Goal: Task Accomplishment & Management: Complete application form

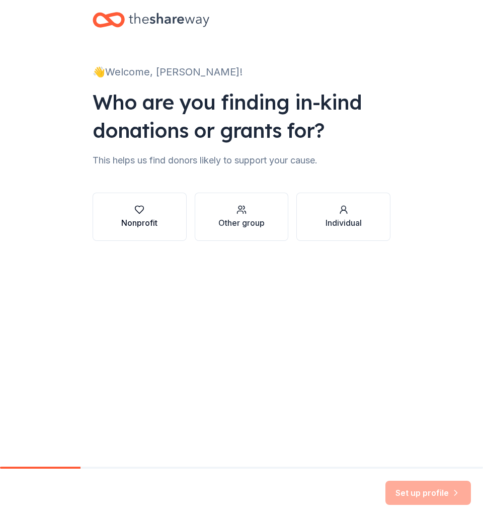
click at [156, 210] on div "button" at bounding box center [139, 210] width 36 height 10
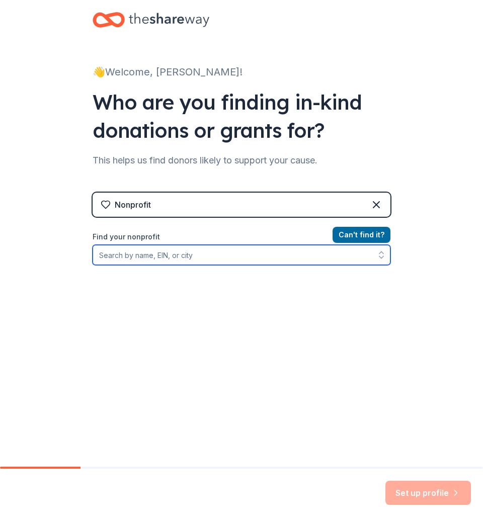
click at [214, 255] on input "Find your nonprofit" at bounding box center [242, 255] width 298 height 20
type input "vineyard church"
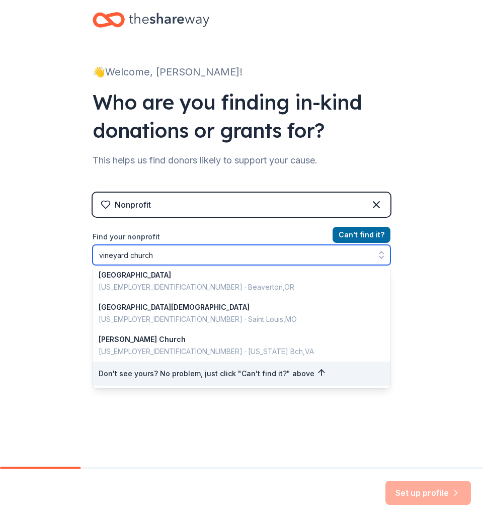
scroll to position [713, 0]
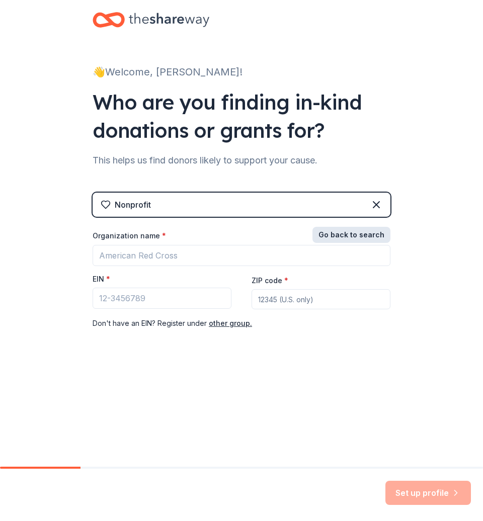
click at [369, 231] on div "Go back to search Organization name * EIN * ZIP code * Don ' t have an EIN? Reg…" at bounding box center [242, 279] width 298 height 101
click at [224, 315] on div "Organization name * EIN * ZIP code * Don ' t have an EIN? Register under other …" at bounding box center [242, 280] width 298 height 99
click at [373, 235] on button "Go back to search" at bounding box center [352, 235] width 78 height 16
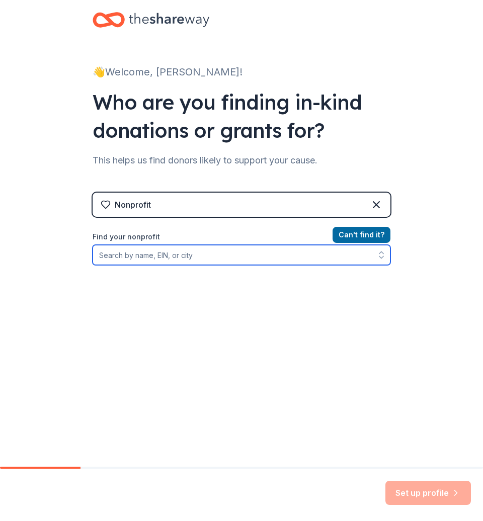
click at [226, 256] on input "Find your nonprofit" at bounding box center [242, 255] width 298 height 20
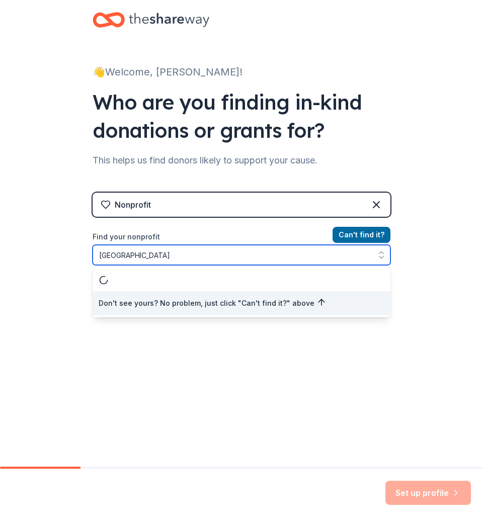
scroll to position [0, 0]
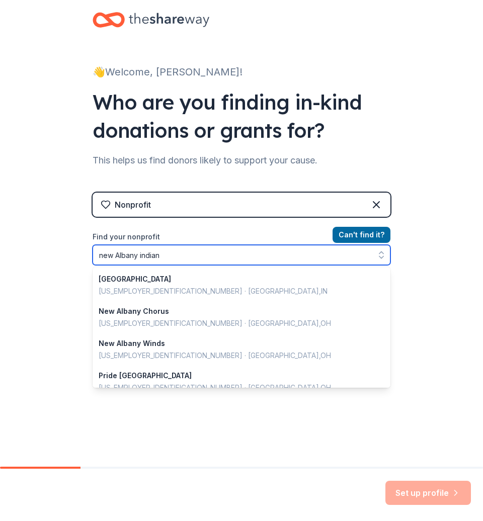
type input "new Albany [US_STATE]"
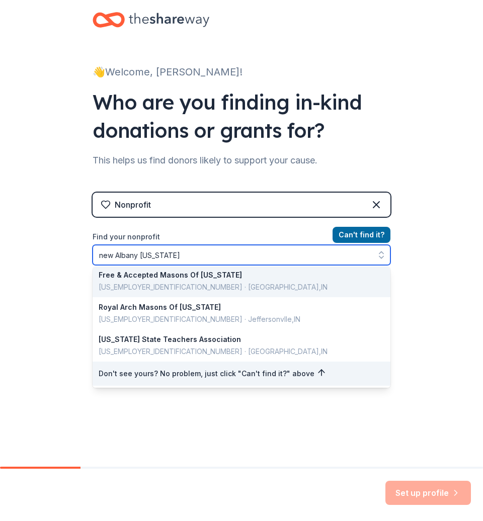
scroll to position [36, 0]
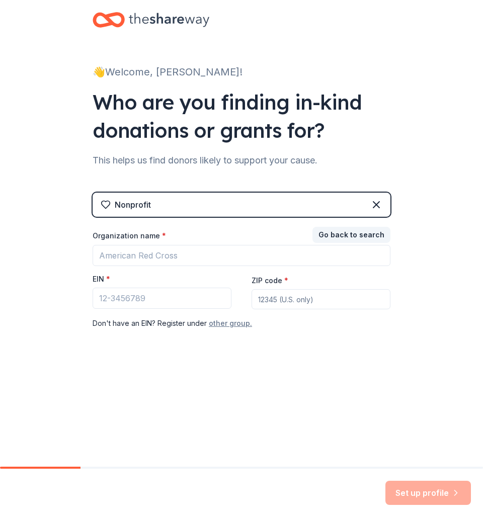
click at [230, 326] on button "other group." at bounding box center [230, 324] width 43 height 12
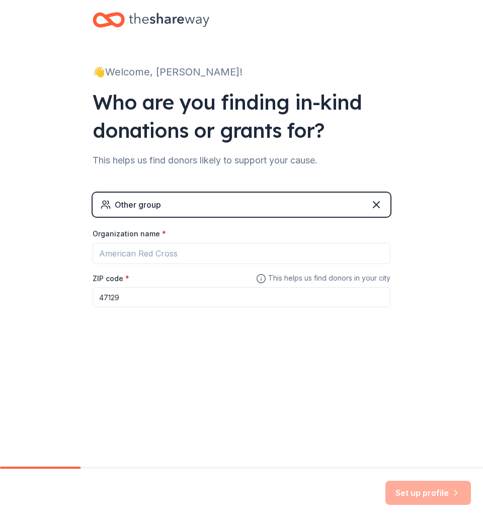
type input "47129"
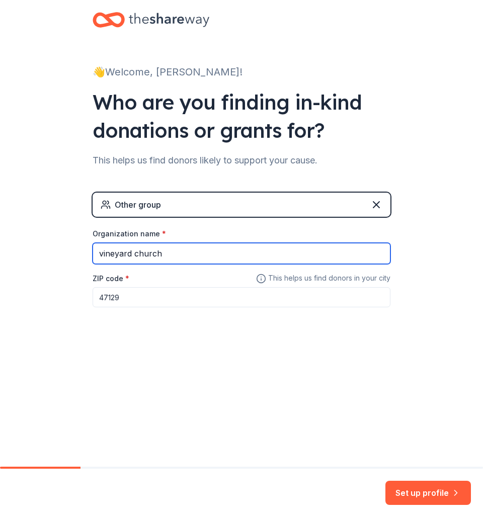
type input "vineyard church"
click at [138, 294] on input "47129" at bounding box center [242, 297] width 298 height 20
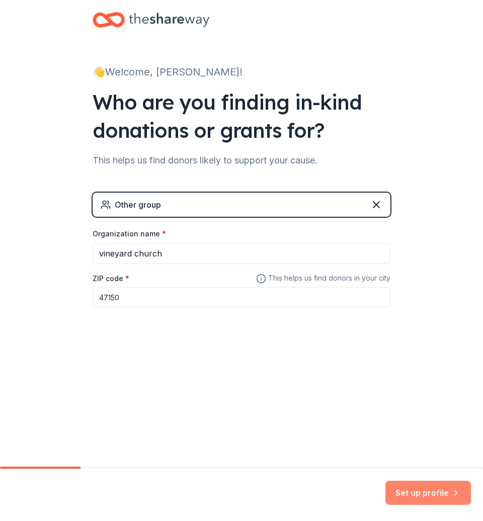
type input "47150"
click at [408, 485] on button "Set up profile" at bounding box center [429, 493] width 86 height 24
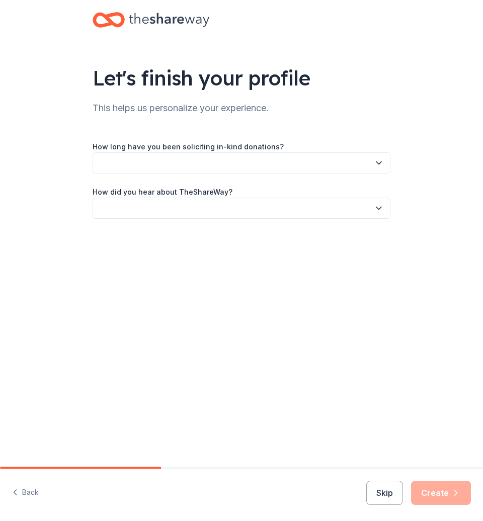
click at [188, 161] on button "button" at bounding box center [242, 163] width 298 height 21
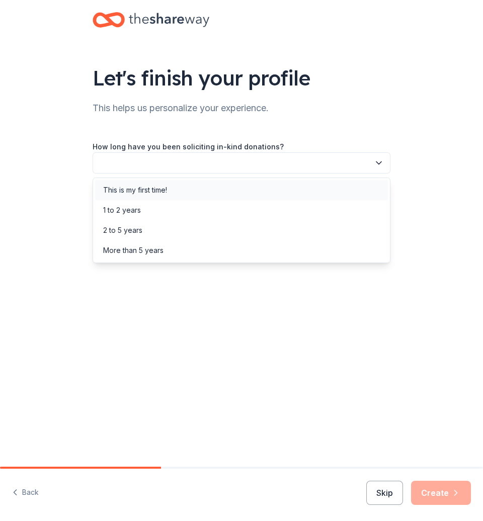
click at [184, 184] on div "This is my first time!" at bounding box center [241, 190] width 293 height 20
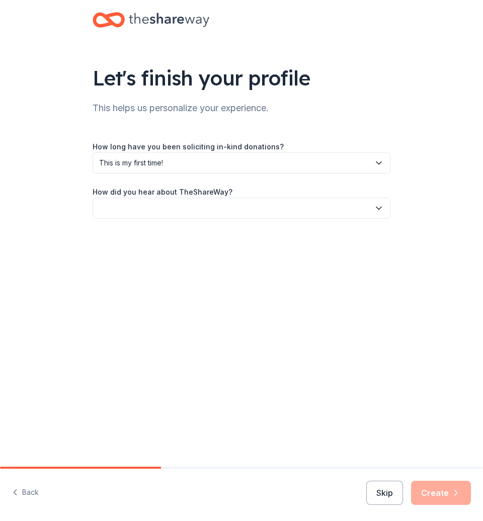
click at [181, 203] on button "button" at bounding box center [242, 208] width 298 height 21
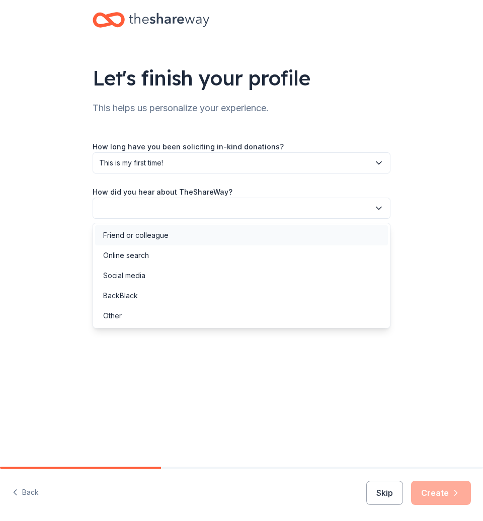
click at [181, 233] on div "Friend or colleague" at bounding box center [241, 235] width 293 height 20
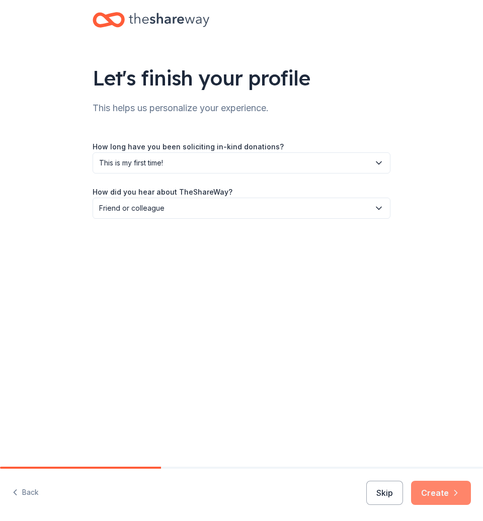
click at [422, 502] on button "Create" at bounding box center [441, 493] width 60 height 24
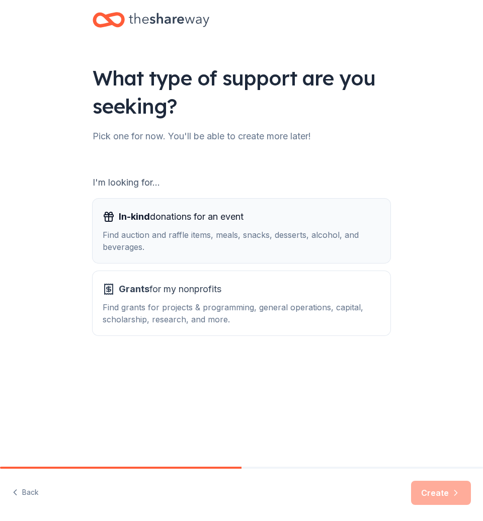
click at [285, 245] on div "Find auction and raffle items, meals, snacks, desserts, alcohol, and beverages." at bounding box center [242, 241] width 278 height 24
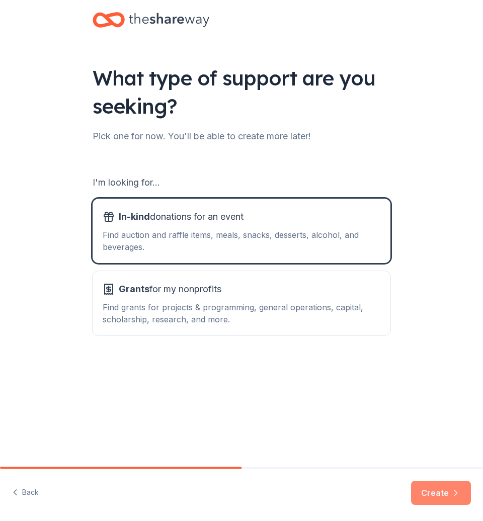
click at [431, 488] on button "Create" at bounding box center [441, 493] width 60 height 24
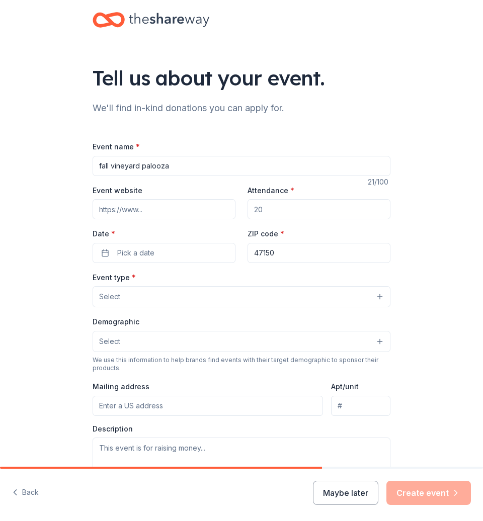
type input "fall vineyard palooza"
click at [261, 208] on input "Attendance *" at bounding box center [319, 209] width 143 height 20
type input "500"
click at [186, 246] on button "Pick a date" at bounding box center [164, 253] width 143 height 20
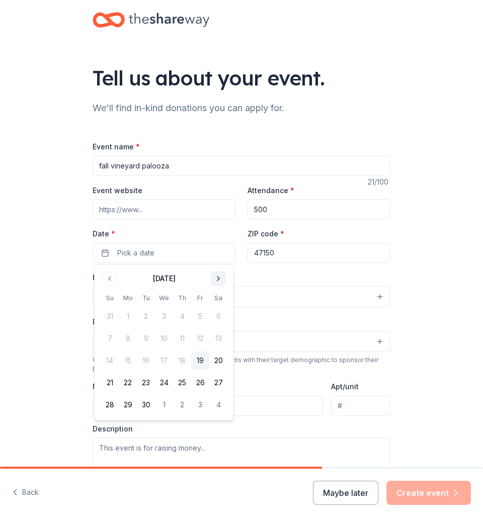
click at [218, 281] on button "Go to next month" at bounding box center [218, 279] width 14 height 14
click at [202, 359] on button "17" at bounding box center [200, 361] width 18 height 18
click at [274, 296] on button "Select" at bounding box center [242, 296] width 298 height 21
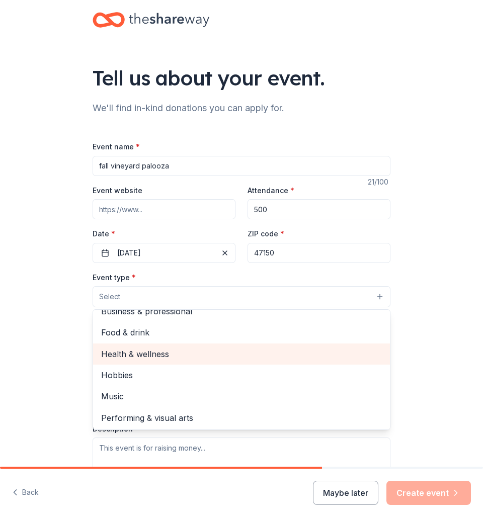
scroll to position [32, 0]
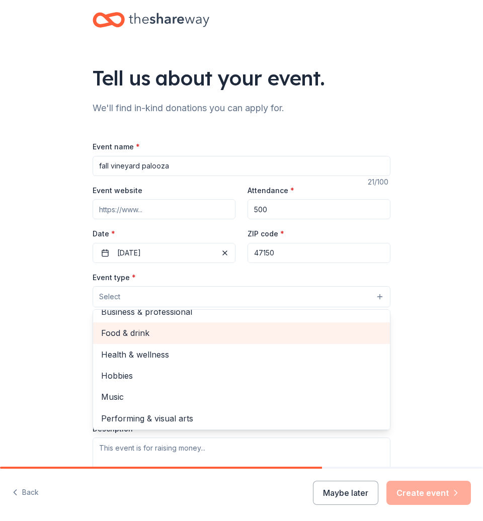
click at [187, 327] on span "Food & drink" at bounding box center [241, 333] width 281 height 13
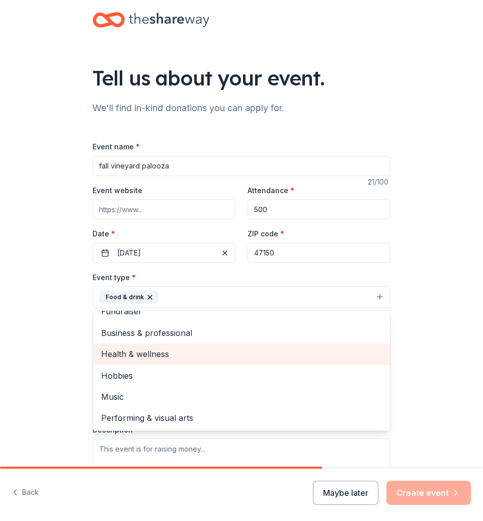
scroll to position [11, 0]
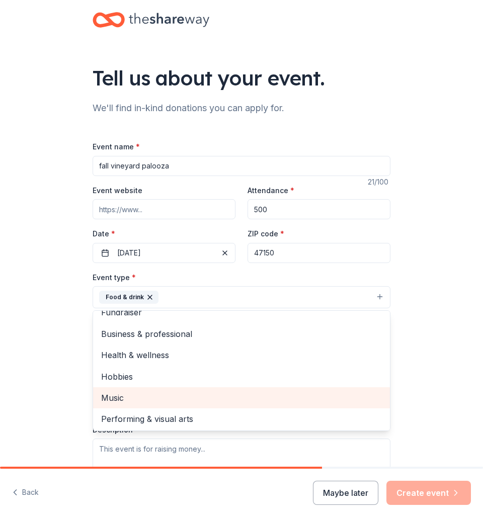
click at [141, 400] on span "Music" at bounding box center [241, 398] width 281 height 13
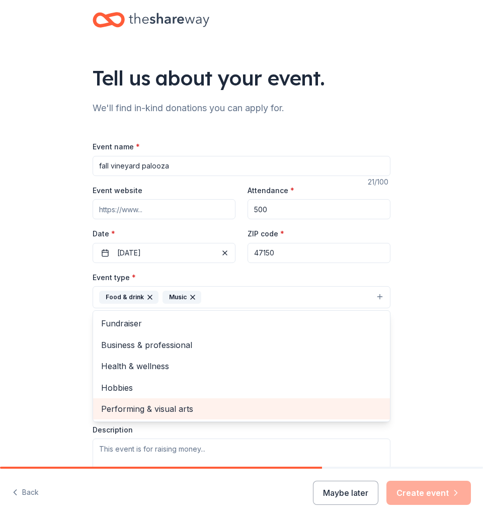
scroll to position [0, 0]
click at [179, 403] on span "Performing & visual arts" at bounding box center [241, 409] width 281 height 13
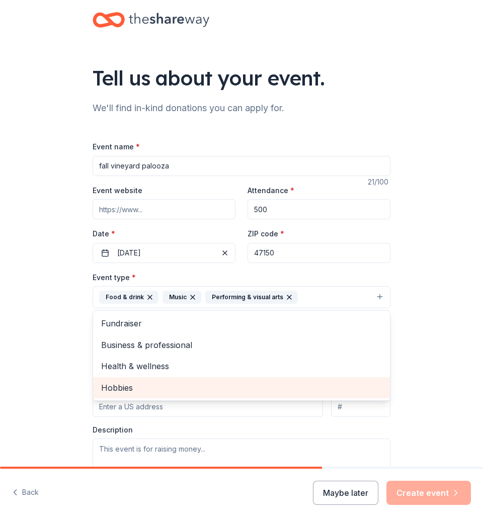
click at [170, 390] on span "Hobbies" at bounding box center [241, 388] width 281 height 13
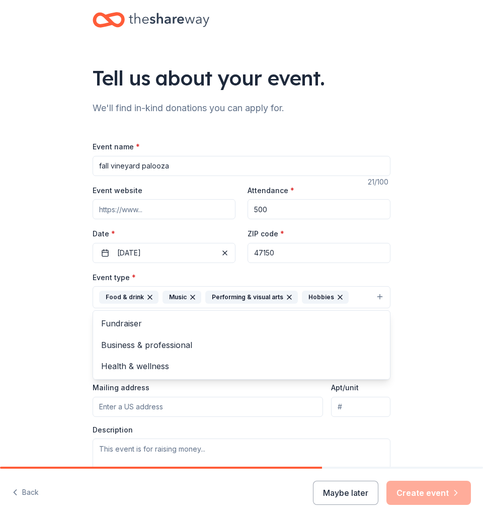
click at [16, 374] on div "Tell us about your event. We'll find in-kind donations you can apply for. Event…" at bounding box center [241, 327] width 483 height 655
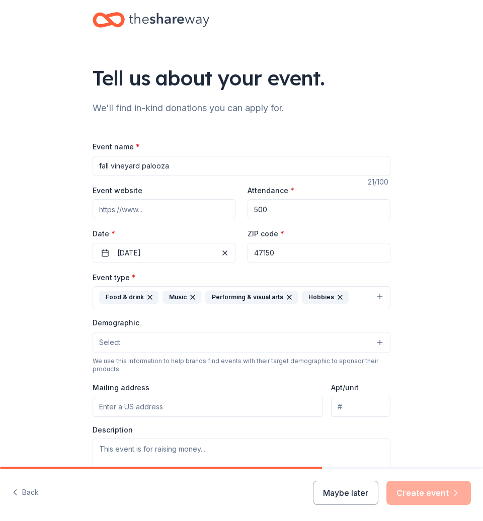
click at [133, 345] on button "Select" at bounding box center [242, 342] width 298 height 21
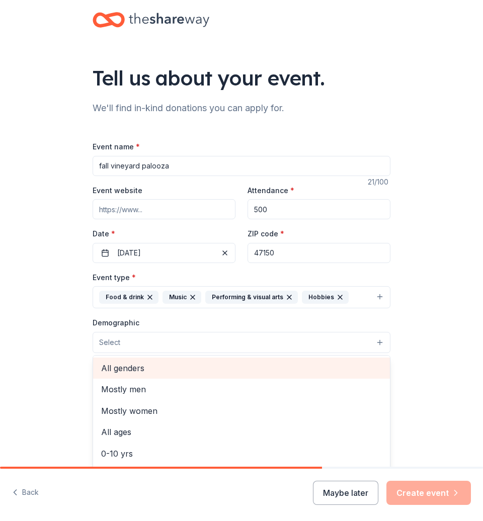
click at [141, 370] on span "All genders" at bounding box center [241, 368] width 281 height 13
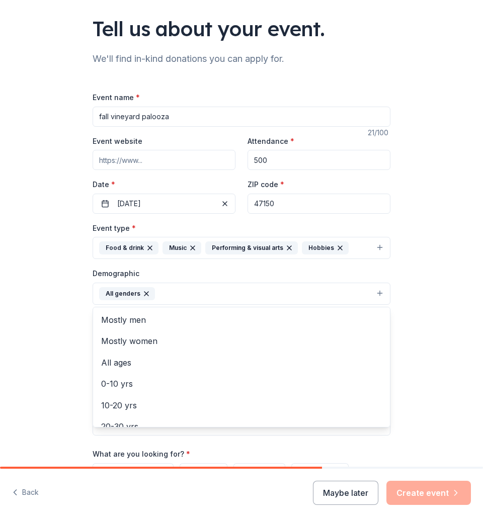
scroll to position [61, 0]
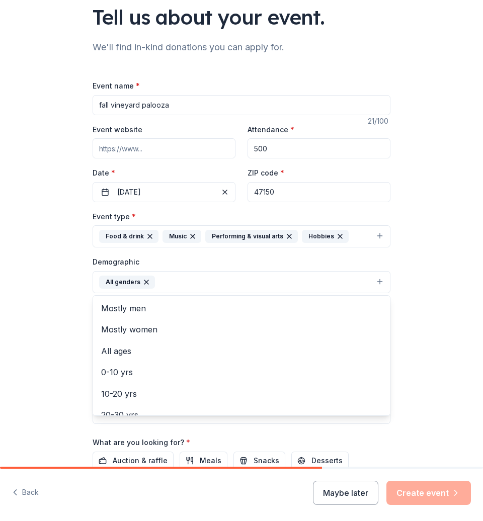
click at [73, 385] on div "Tell us about your event. We'll find in-kind donations you can apply for. Event…" at bounding box center [241, 267] width 483 height 656
click at [162, 275] on button "All genders" at bounding box center [242, 282] width 298 height 22
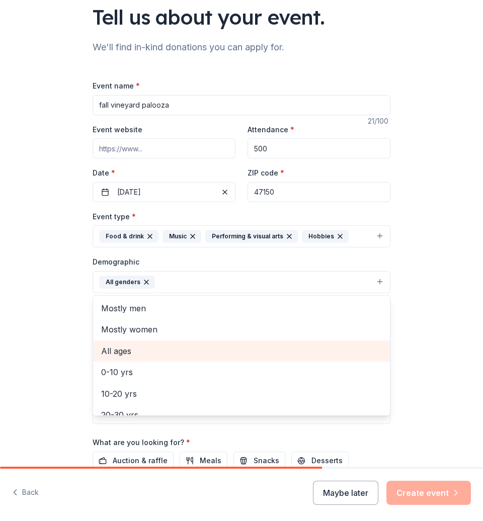
click at [149, 354] on span "All ages" at bounding box center [241, 351] width 281 height 13
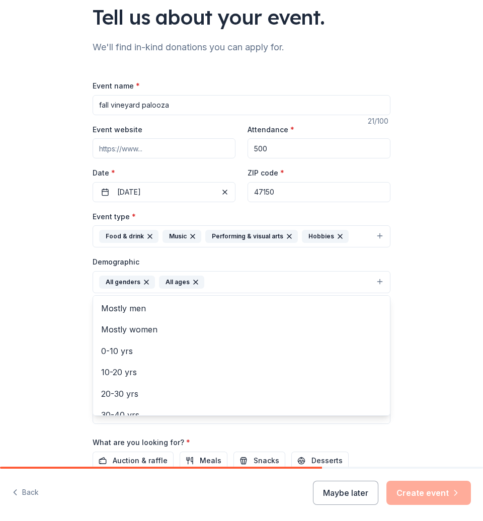
click at [54, 338] on div "Tell us about your event. We'll find in-kind donations you can apply for. Event…" at bounding box center [241, 267] width 483 height 656
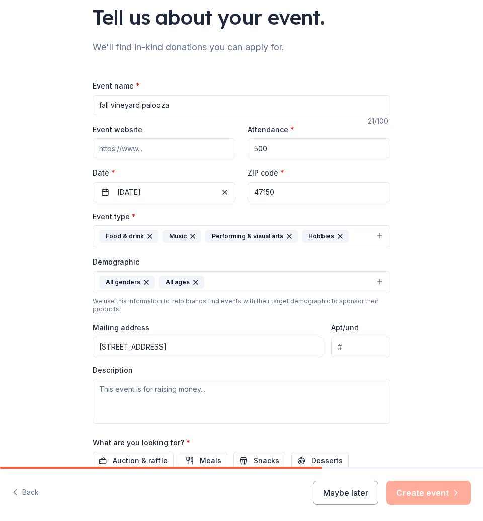
type input "[STREET_ADDRESS]"
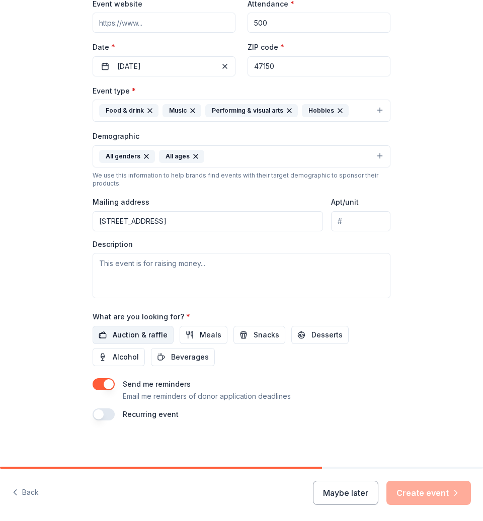
scroll to position [186, 0]
click at [140, 330] on span "Auction & raffle" at bounding box center [140, 336] width 55 height 12
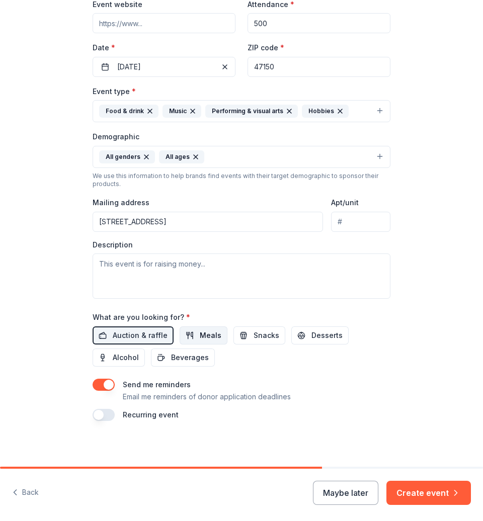
click at [207, 327] on button "Meals" at bounding box center [204, 336] width 48 height 18
click at [153, 340] on button "Auction & raffle" at bounding box center [133, 336] width 81 height 18
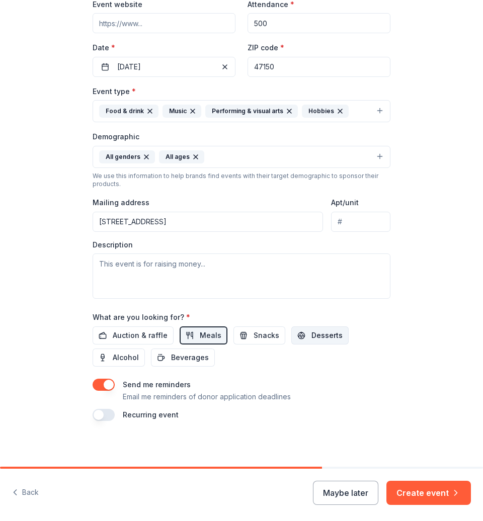
click at [291, 333] on button "Desserts" at bounding box center [319, 336] width 57 height 18
click at [254, 334] on span "Snacks" at bounding box center [267, 336] width 26 height 12
click at [179, 353] on span "Beverages" at bounding box center [190, 358] width 38 height 12
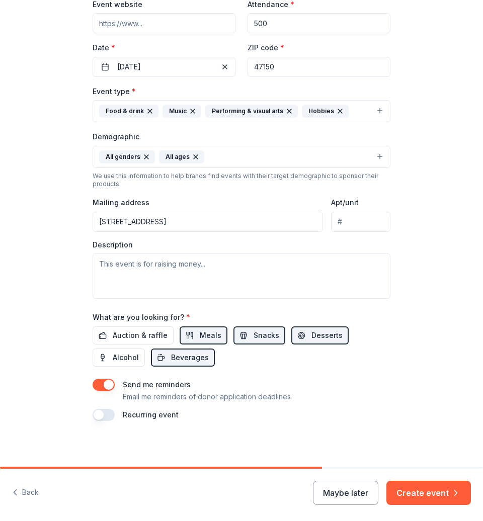
click at [409, 480] on div "Back Maybe later Create event" at bounding box center [241, 495] width 483 height 52
click at [409, 486] on button "Create event" at bounding box center [429, 493] width 85 height 24
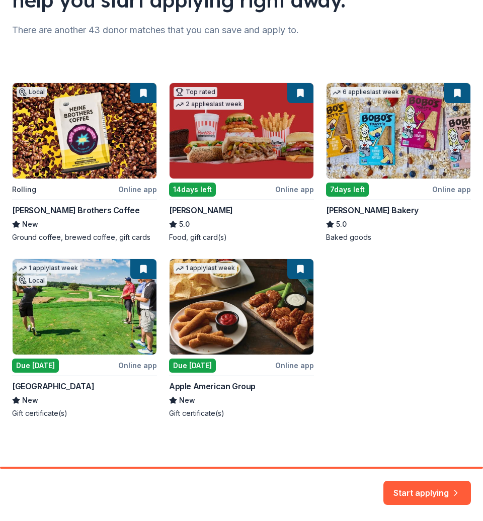
scroll to position [106, 0]
click at [432, 482] on button "Start applying" at bounding box center [428, 487] width 88 height 24
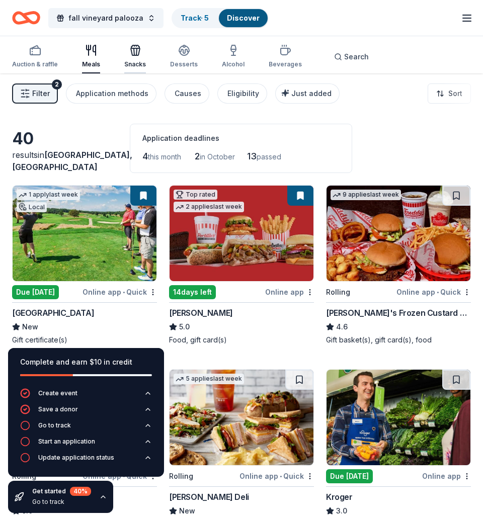
click at [139, 59] on div "Snacks" at bounding box center [135, 56] width 22 height 24
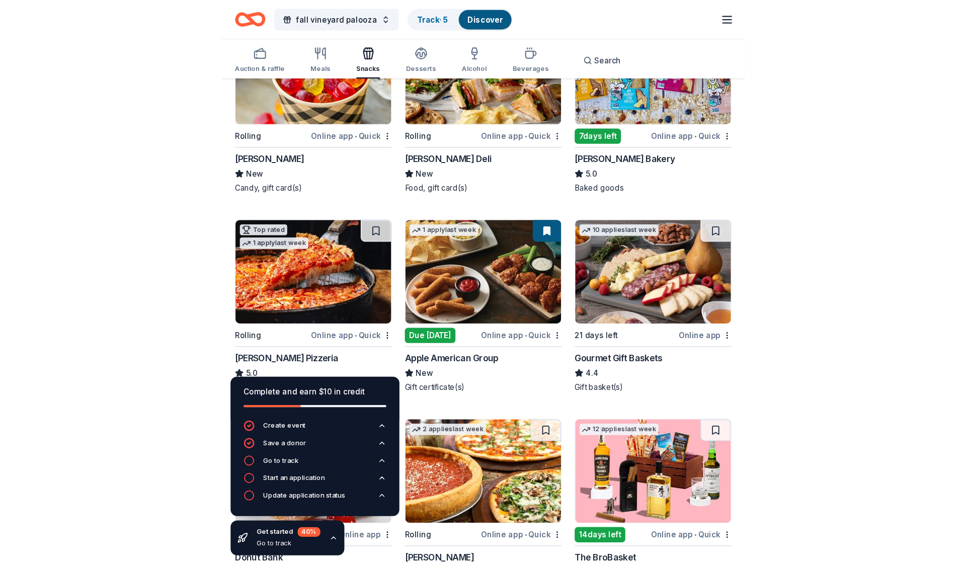
scroll to position [161, 0]
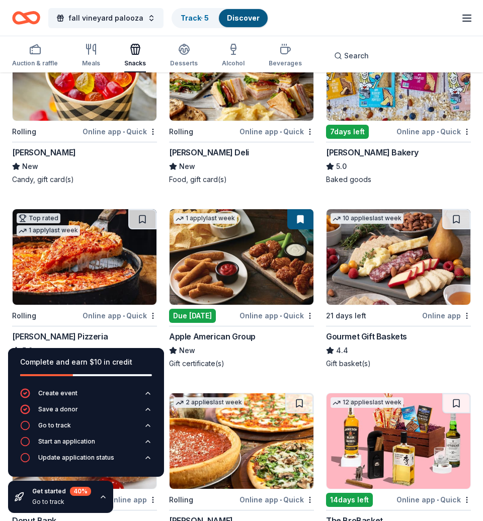
click at [69, 110] on img at bounding box center [85, 73] width 144 height 96
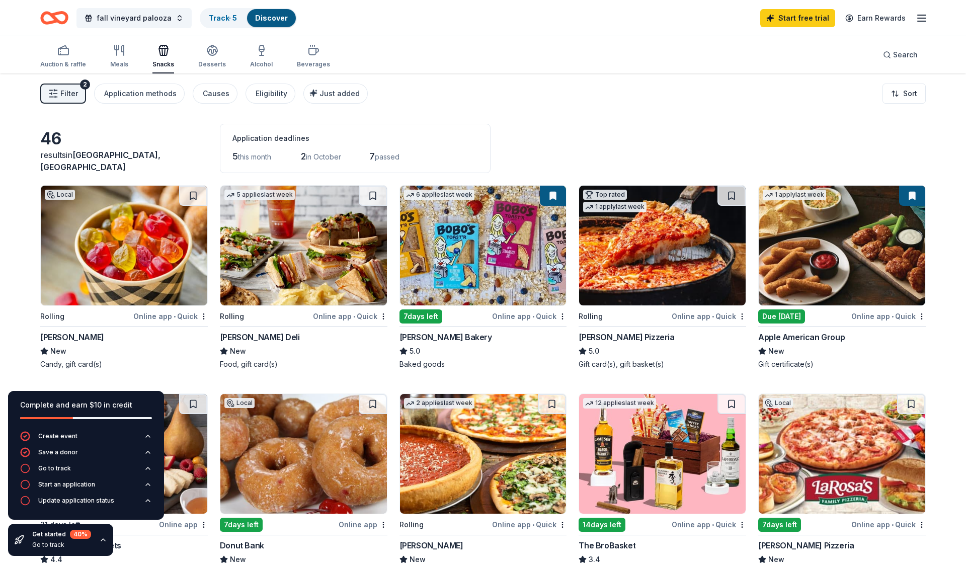
scroll to position [0, 0]
click at [127, 51] on div "button" at bounding box center [119, 50] width 18 height 12
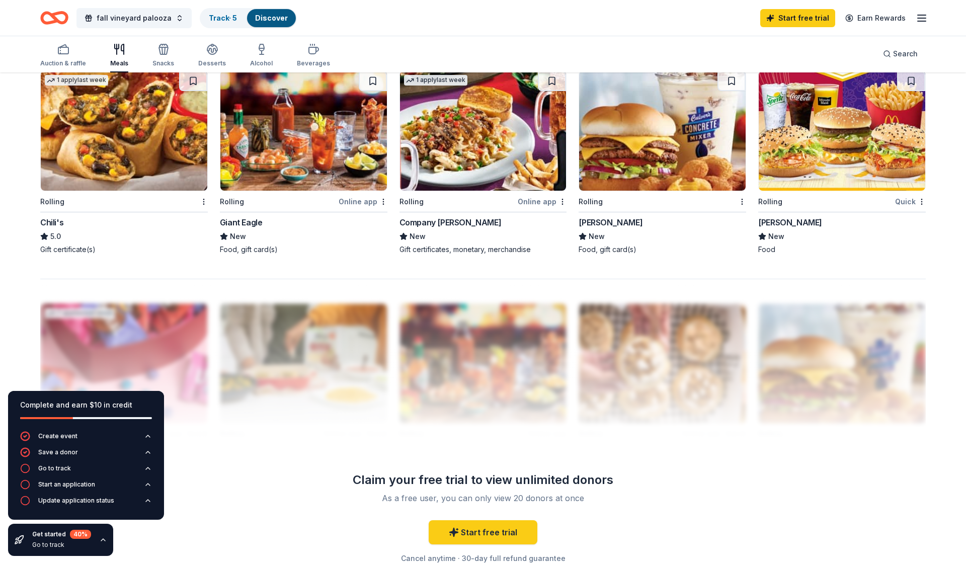
scroll to position [386, 0]
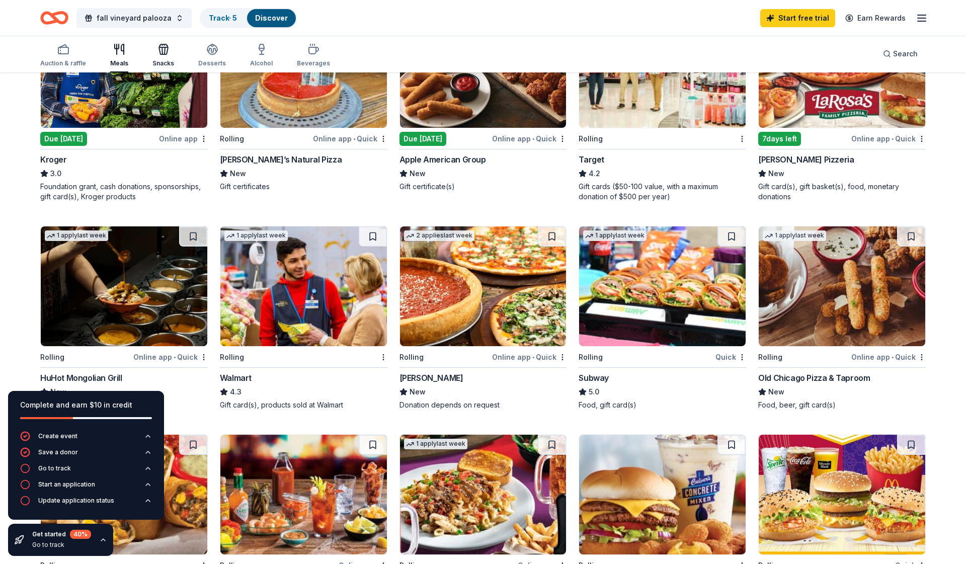
click at [166, 49] on icon "button" at bounding box center [163, 50] width 9 height 7
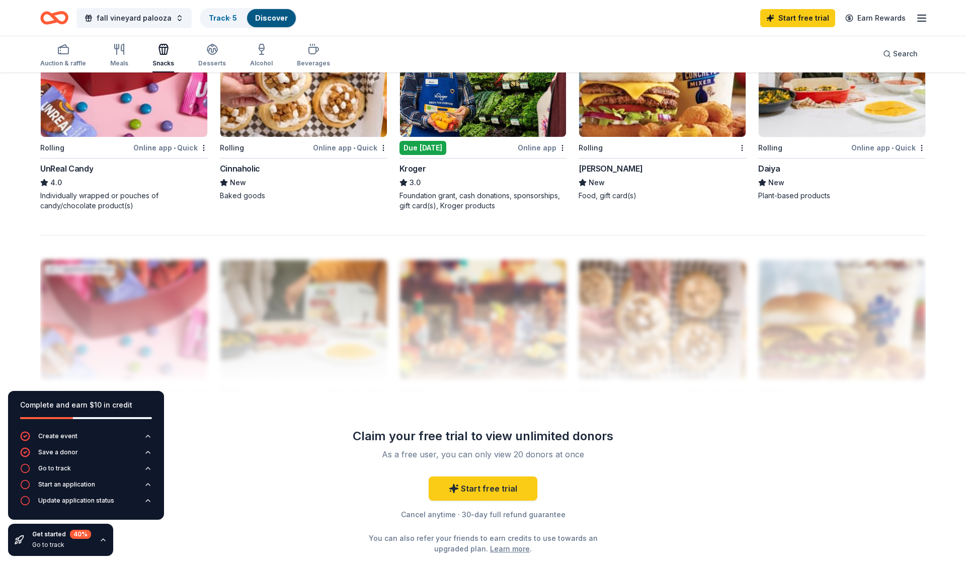
scroll to position [826, 0]
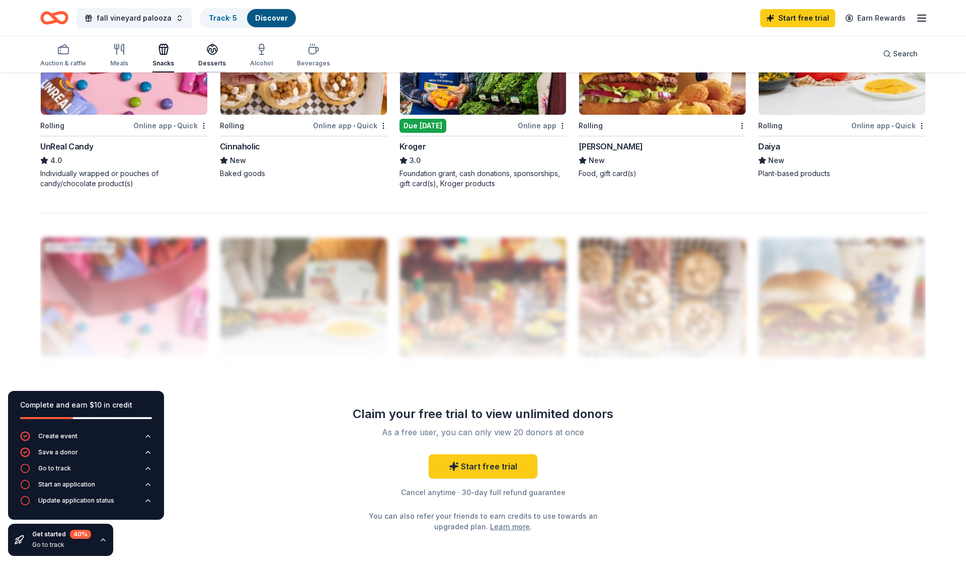
click at [201, 53] on div "button" at bounding box center [212, 49] width 28 height 12
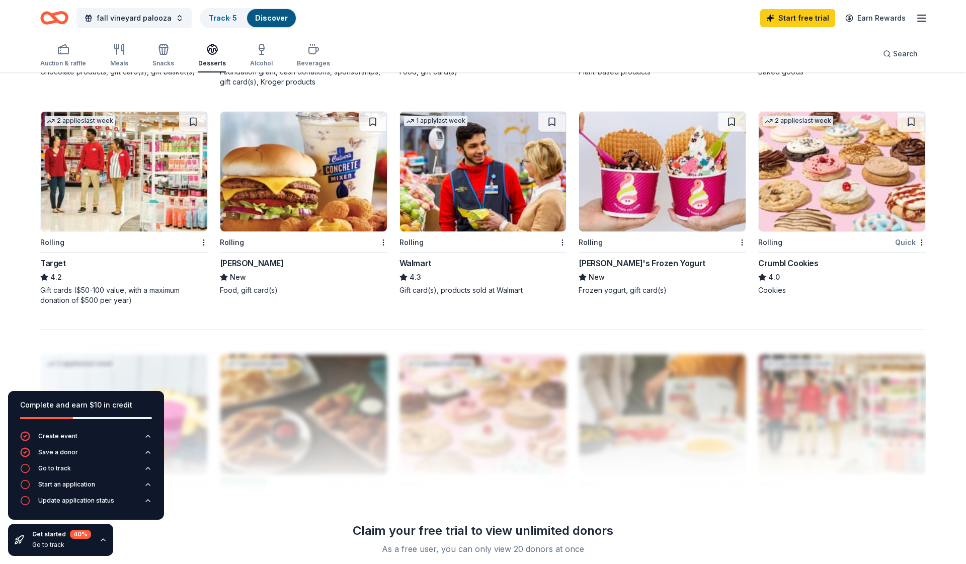
scroll to position [721, 0]
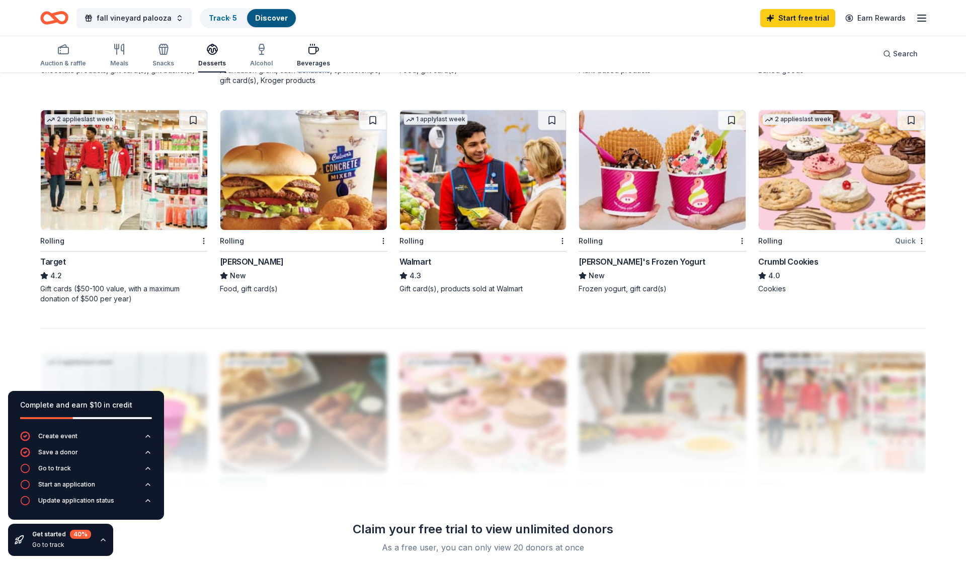
click at [300, 56] on div "Beverages" at bounding box center [313, 55] width 33 height 24
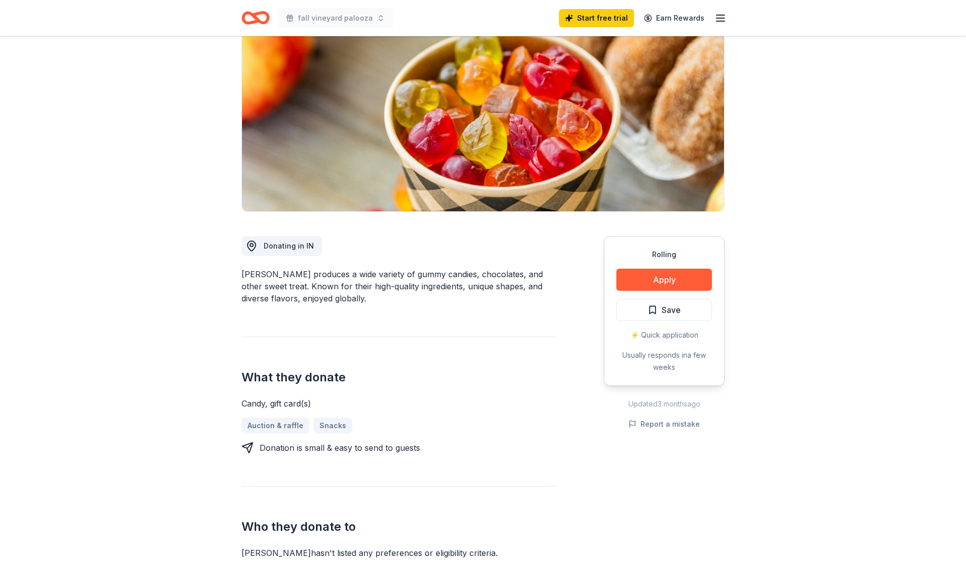
scroll to position [92, 0]
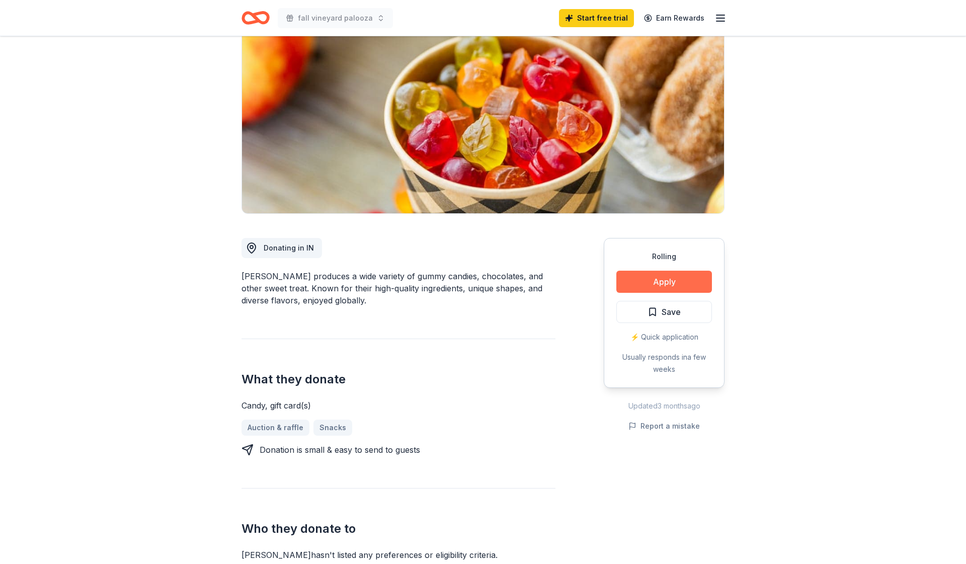
click at [483, 282] on button "Apply" at bounding box center [665, 282] width 96 height 22
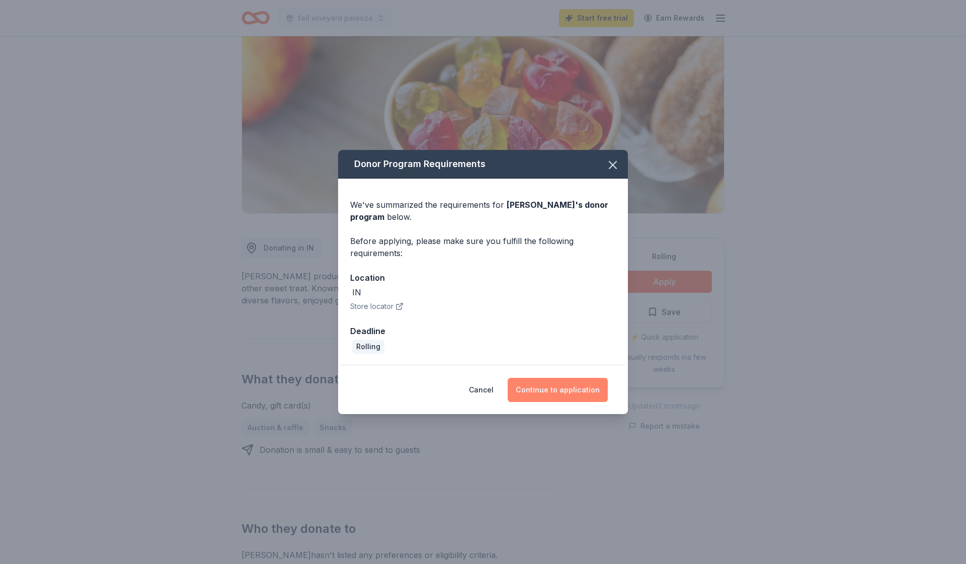
click at [483, 387] on button "Continue to application" at bounding box center [558, 390] width 100 height 24
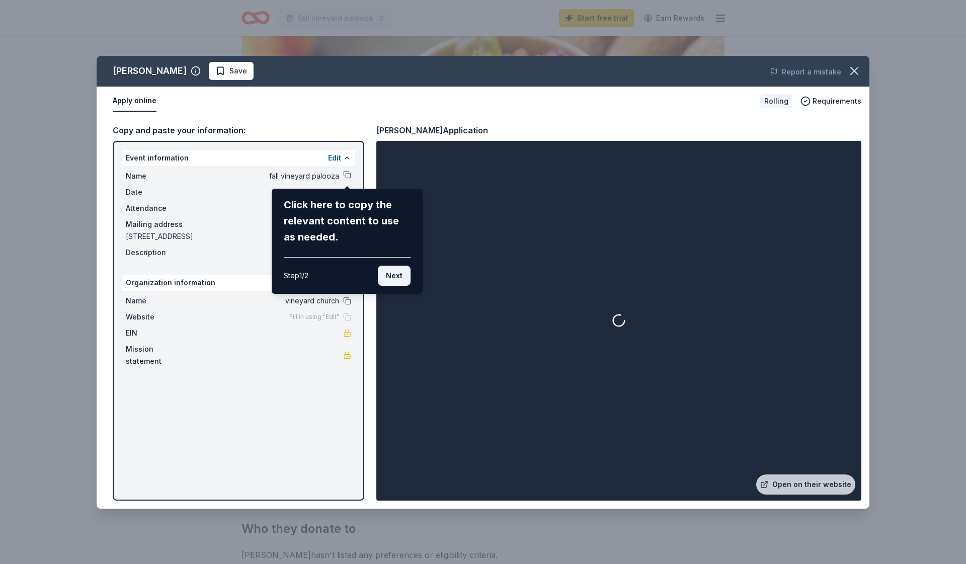
click at [390, 279] on button "Next" at bounding box center [394, 276] width 33 height 20
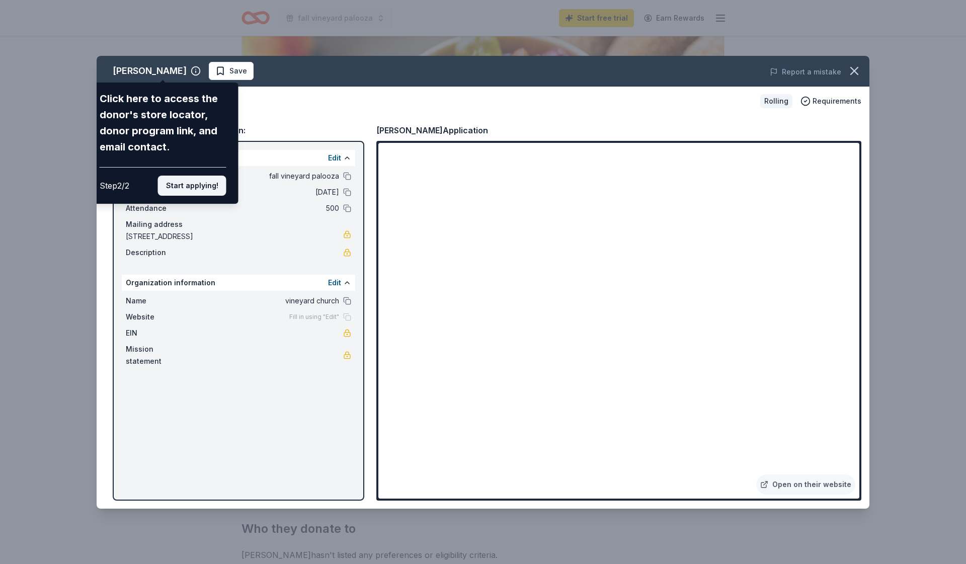
click at [206, 176] on button "Start applying!" at bounding box center [192, 186] width 68 height 20
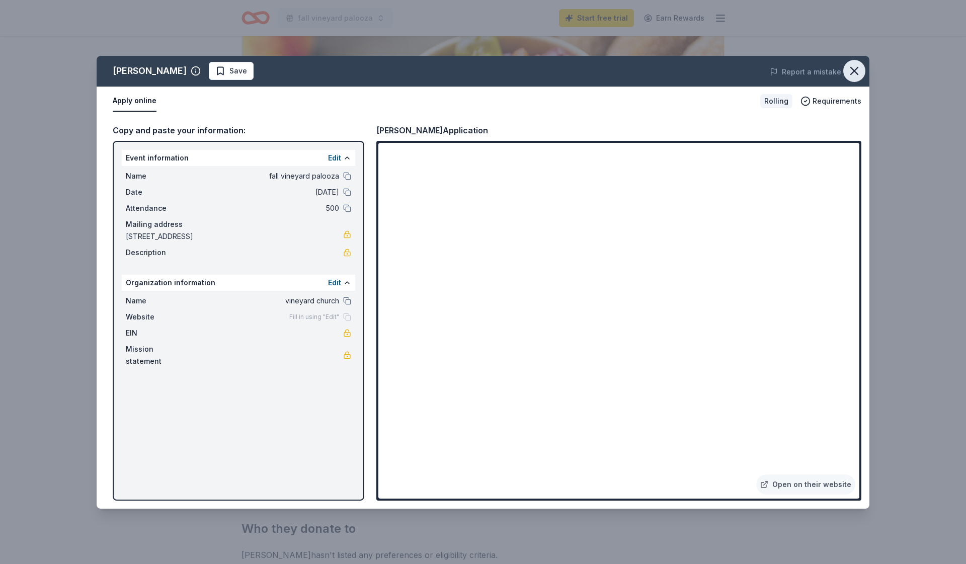
click at [483, 76] on icon "button" at bounding box center [855, 71] width 14 height 14
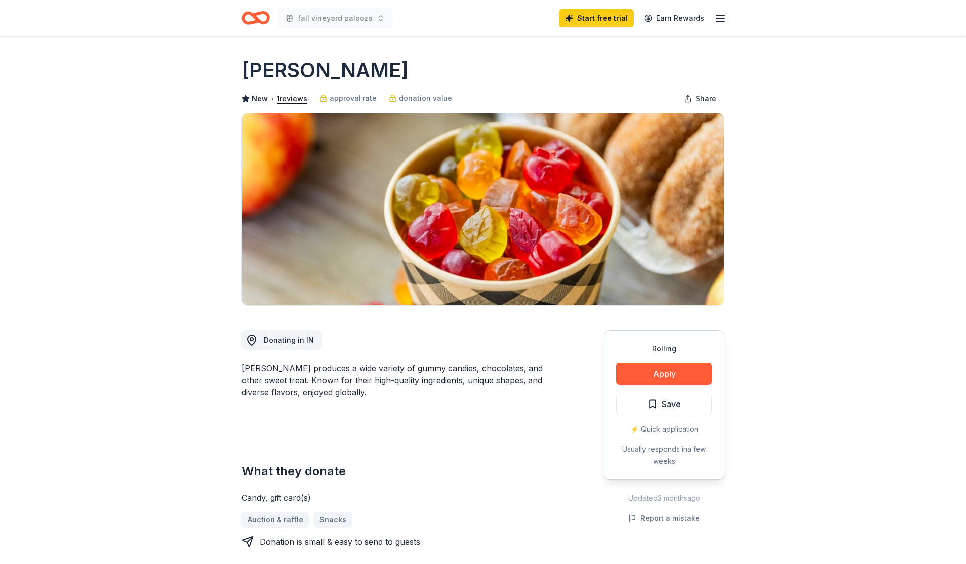
scroll to position [0, 0]
click at [251, 22] on icon "Home" at bounding box center [251, 18] width 16 height 10
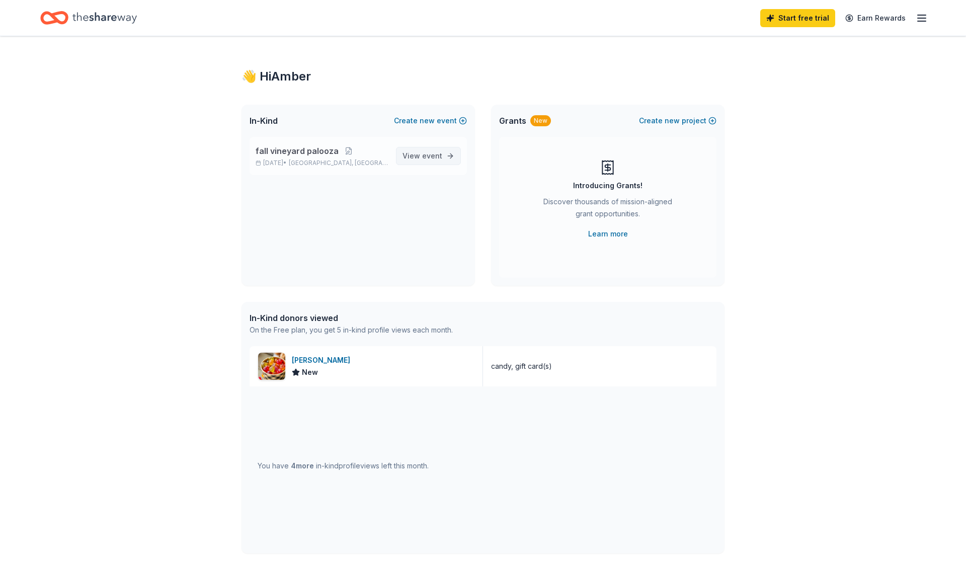
click at [436, 155] on span "event" at bounding box center [432, 156] width 20 height 9
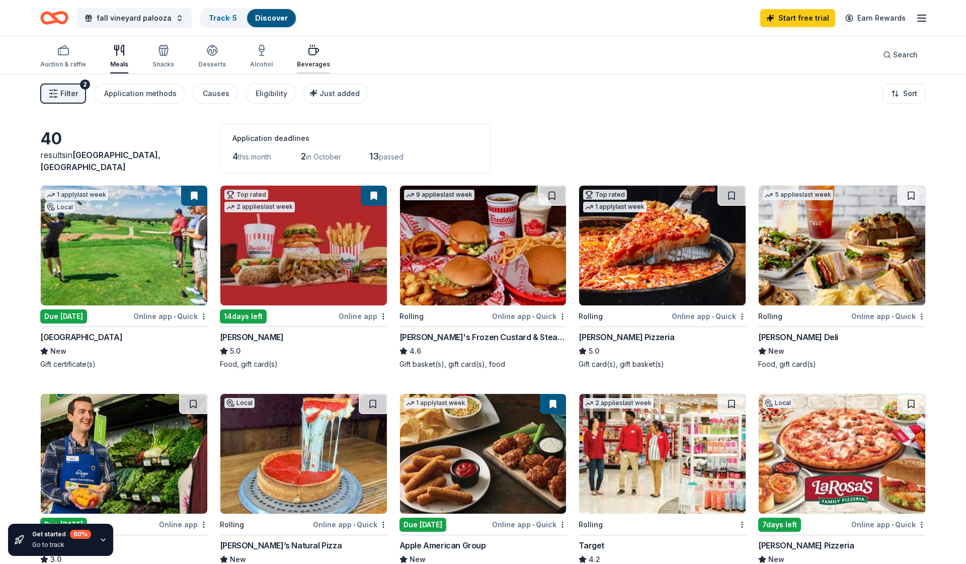
click at [314, 54] on icon "button" at bounding box center [314, 50] width 12 height 12
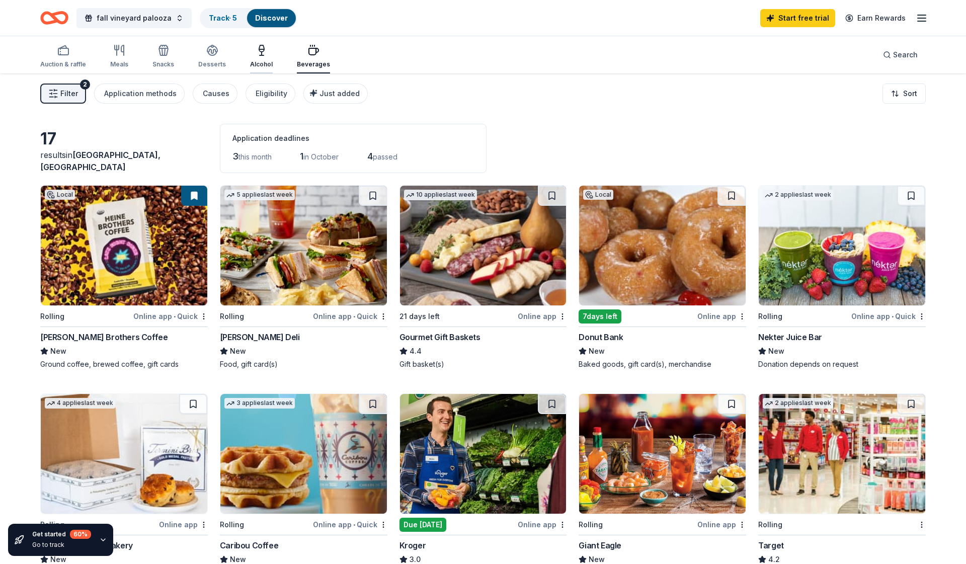
click at [256, 54] on icon "button" at bounding box center [262, 50] width 12 height 12
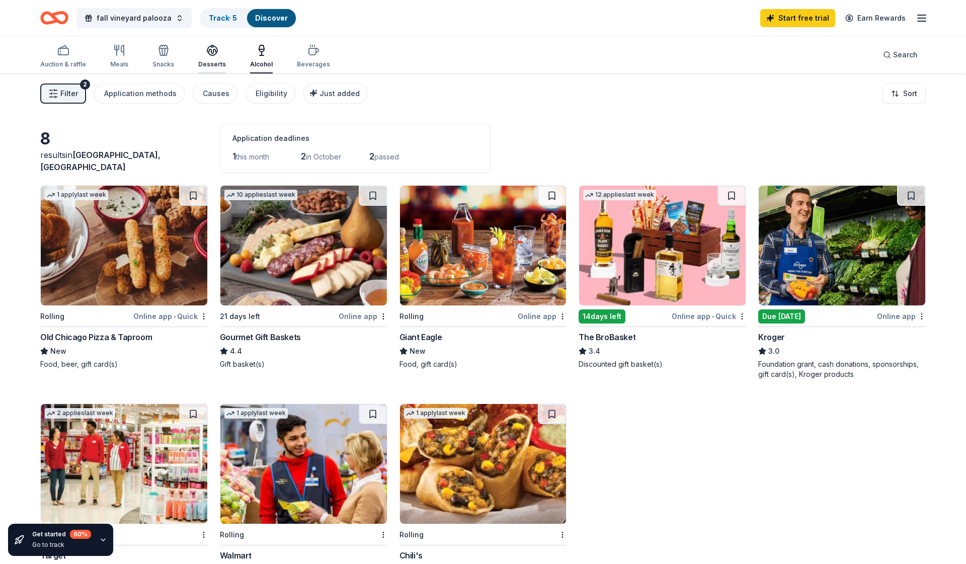
click at [213, 56] on icon "button" at bounding box center [212, 50] width 12 height 12
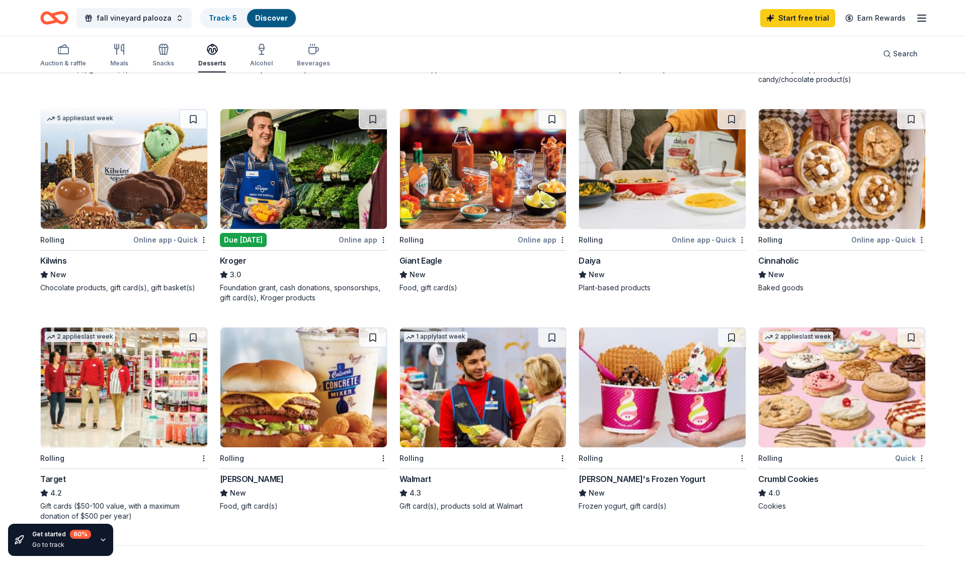
scroll to position [509, 0]
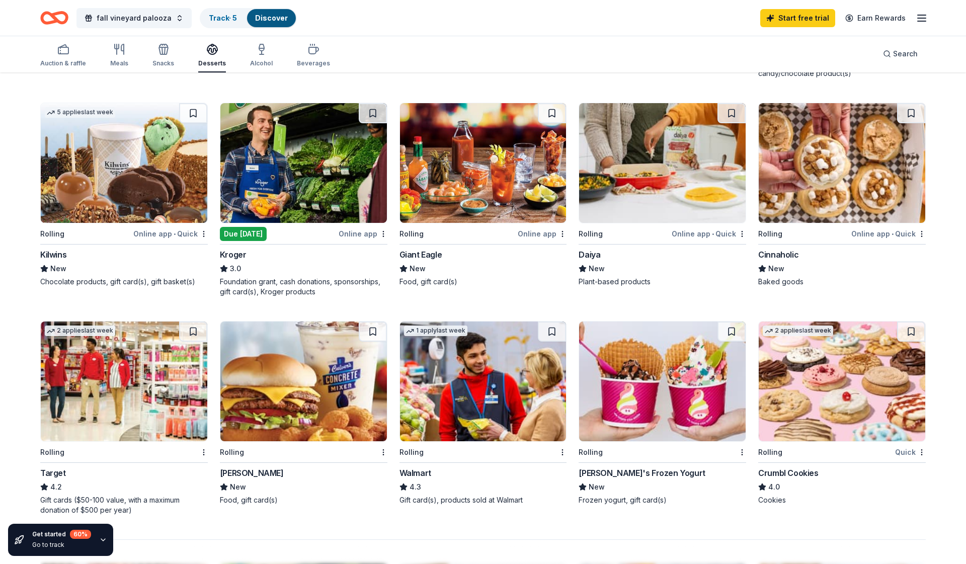
click at [483, 384] on img at bounding box center [842, 382] width 167 height 120
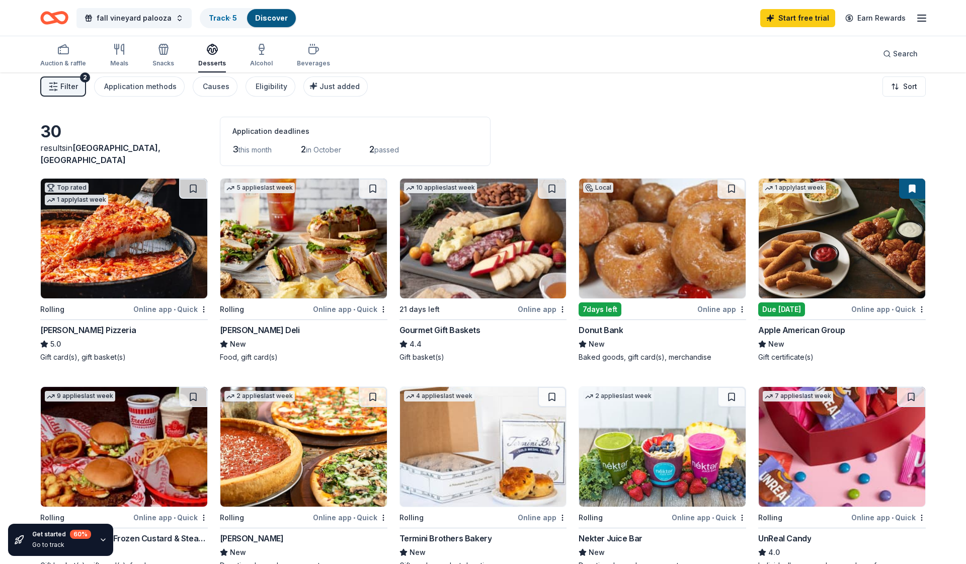
scroll to position [5, 0]
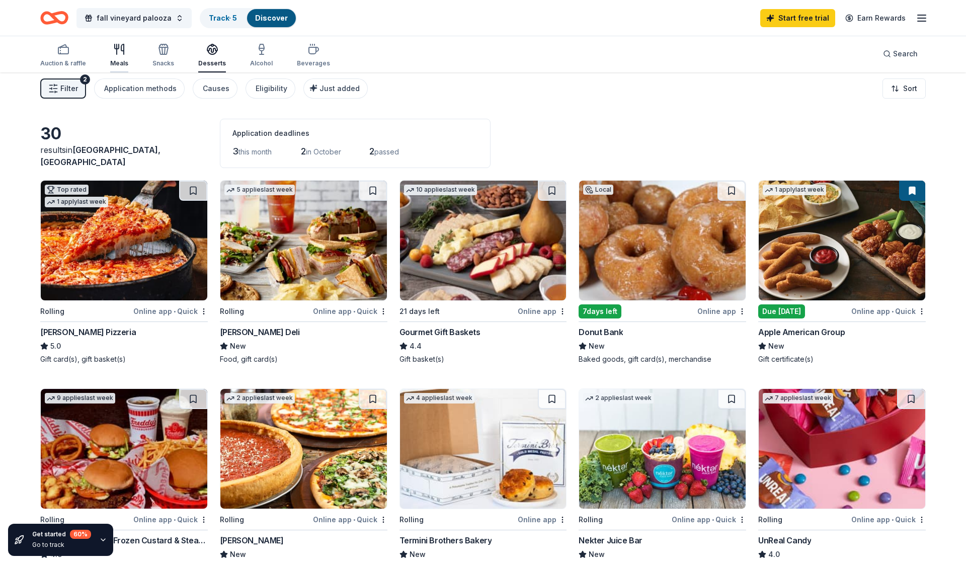
click at [111, 62] on div "Meals" at bounding box center [119, 63] width 18 height 8
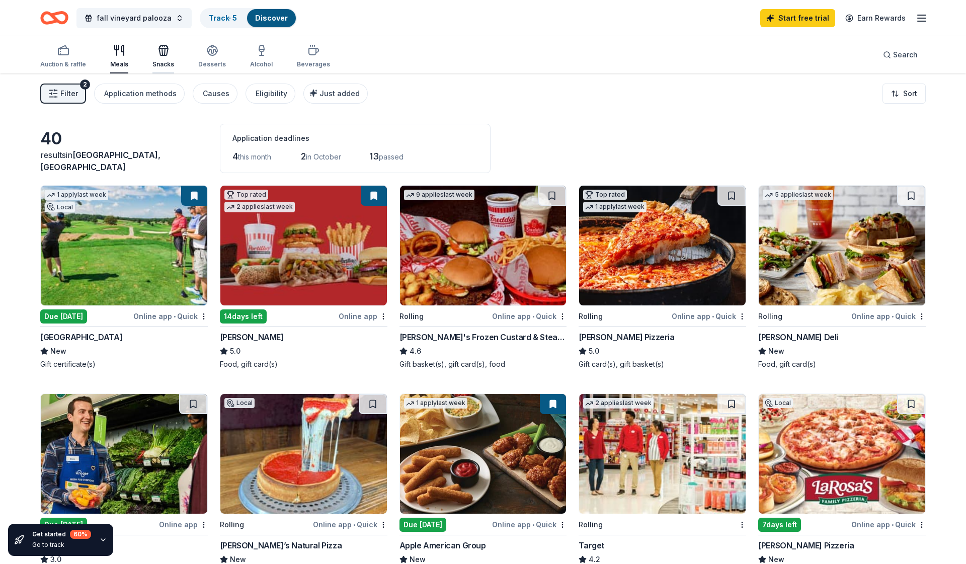
click at [156, 56] on div "Snacks" at bounding box center [164, 56] width 22 height 24
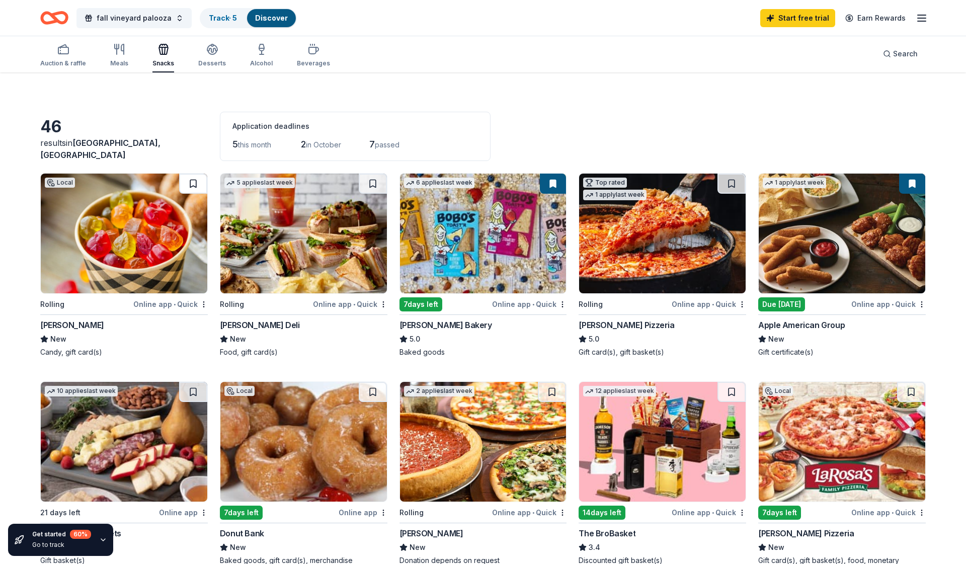
scroll to position [33, 0]
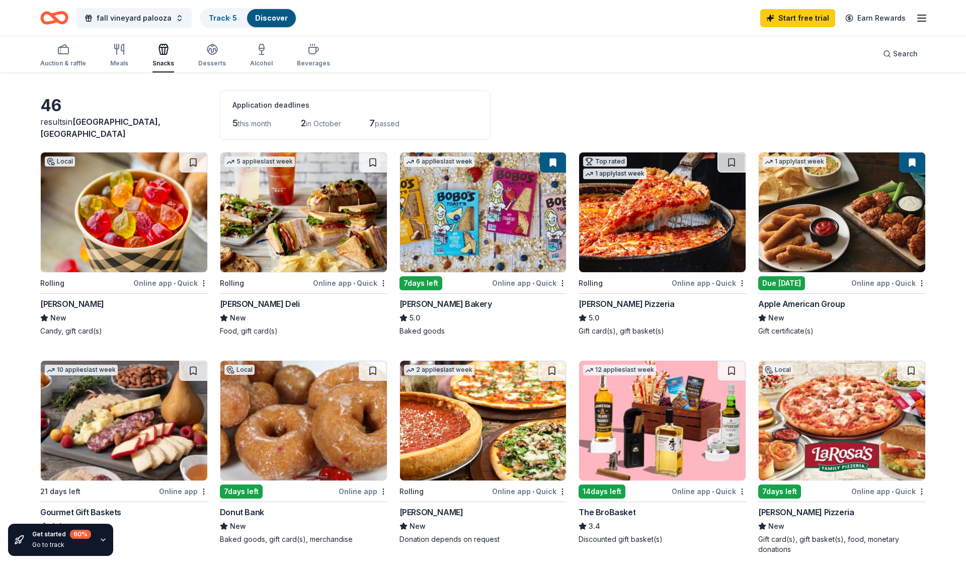
click at [468, 199] on img at bounding box center [483, 213] width 167 height 120
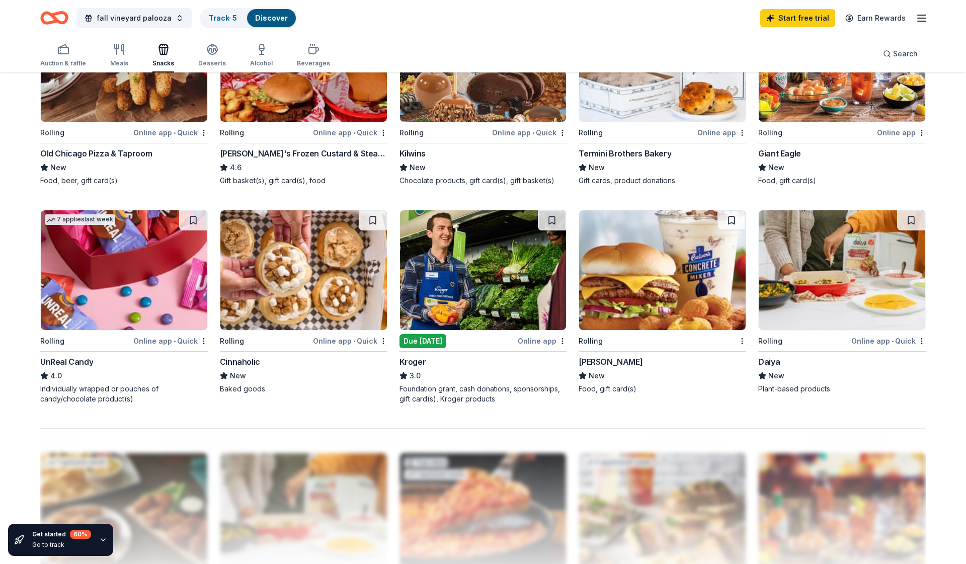
scroll to position [615, 0]
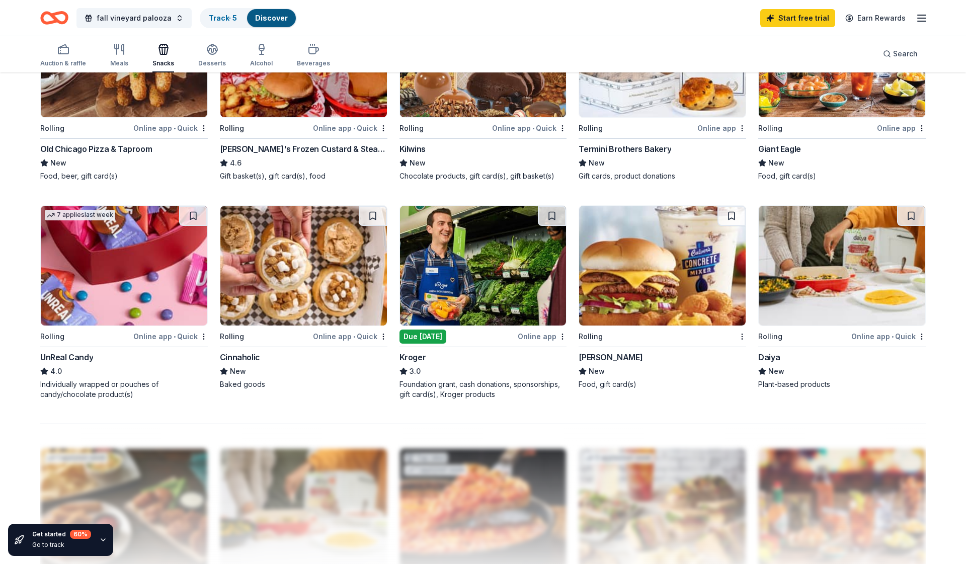
click at [120, 286] on img at bounding box center [124, 266] width 167 height 120
